Goal: Information Seeking & Learning: Find specific fact

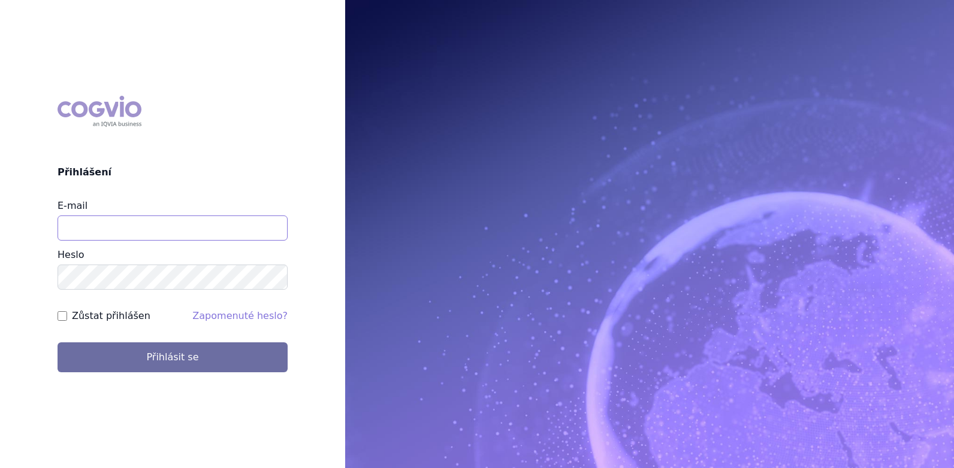
click at [77, 226] on input "E-mail" at bounding box center [173, 228] width 230 height 25
type input "tomas.fronek@astellas.com"
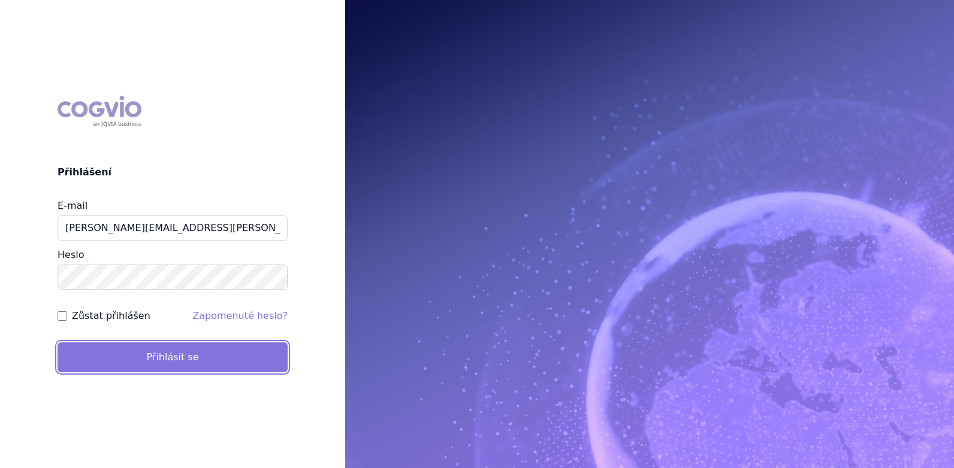
click at [176, 365] on button "Přihlásit se" at bounding box center [173, 358] width 230 height 30
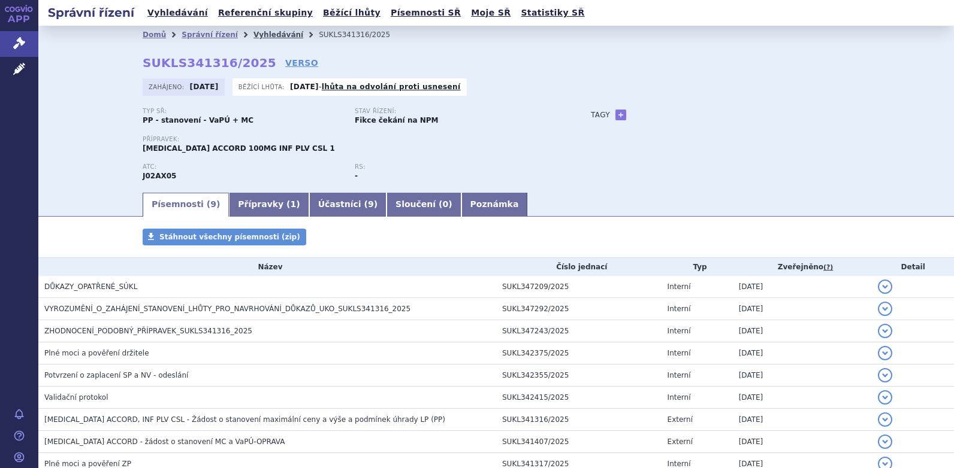
click at [258, 36] on link "Vyhledávání" at bounding box center [278, 35] width 50 height 8
click at [257, 35] on link "Vyhledávání" at bounding box center [278, 35] width 50 height 8
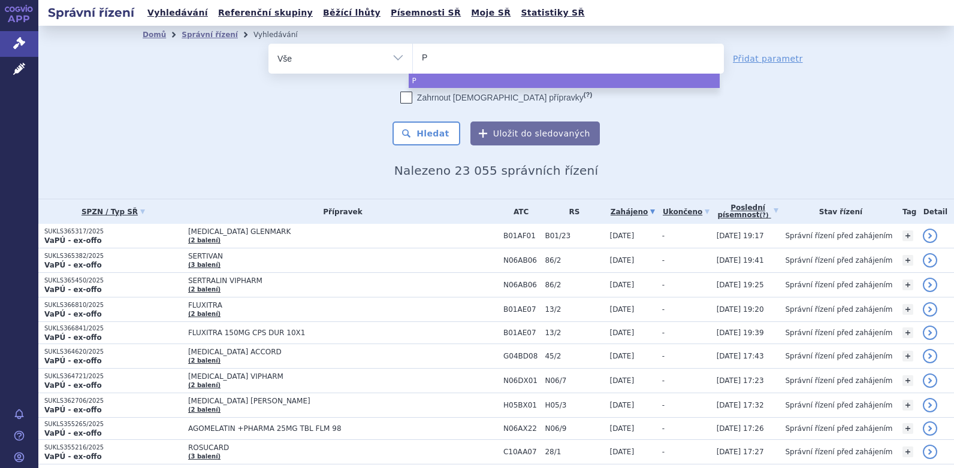
type input "Pa"
type input "Pad"
type input "Padc"
type input "Padcev"
select select "Padcev"
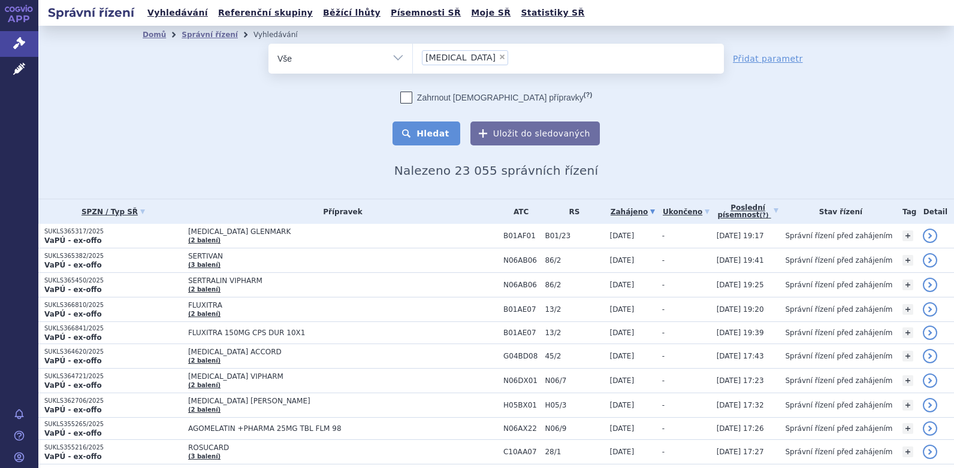
click at [434, 135] on button "Hledat" at bounding box center [426, 134] width 68 height 24
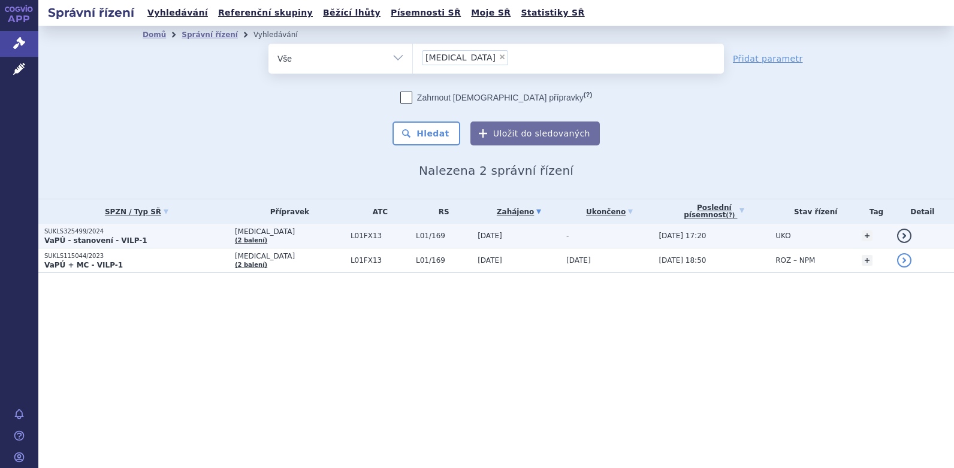
click at [251, 234] on span "PADCEV" at bounding box center [290, 232] width 110 height 8
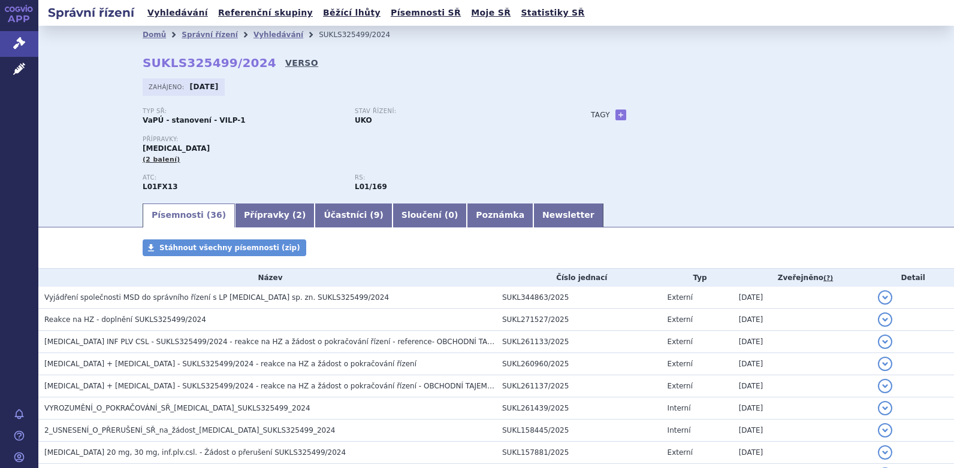
click at [285, 65] on link "VERSO" at bounding box center [301, 63] width 33 height 12
